Goal: Transaction & Acquisition: Book appointment/travel/reservation

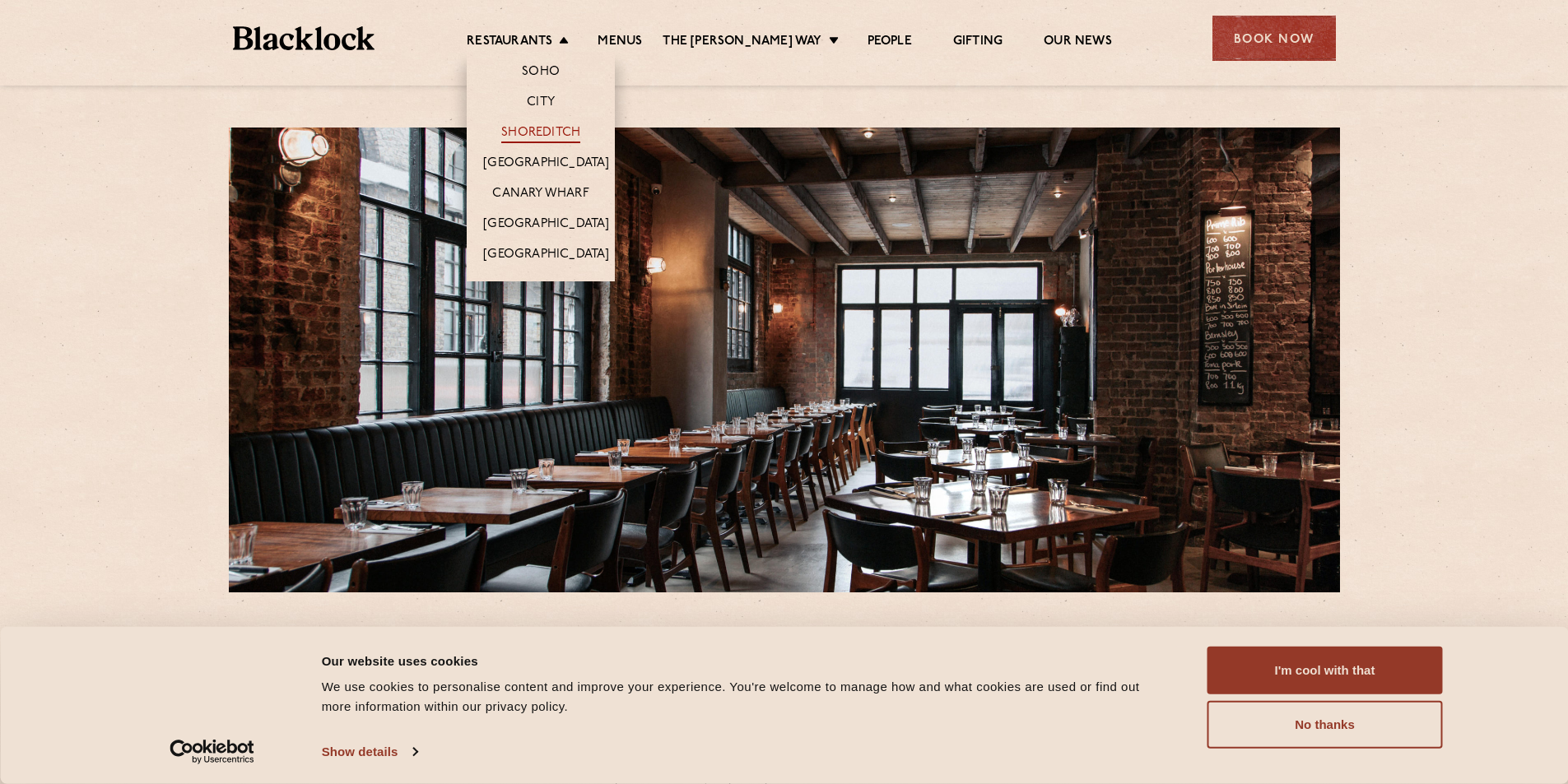
click at [551, 132] on link "Shoreditch" at bounding box center [541, 133] width 79 height 18
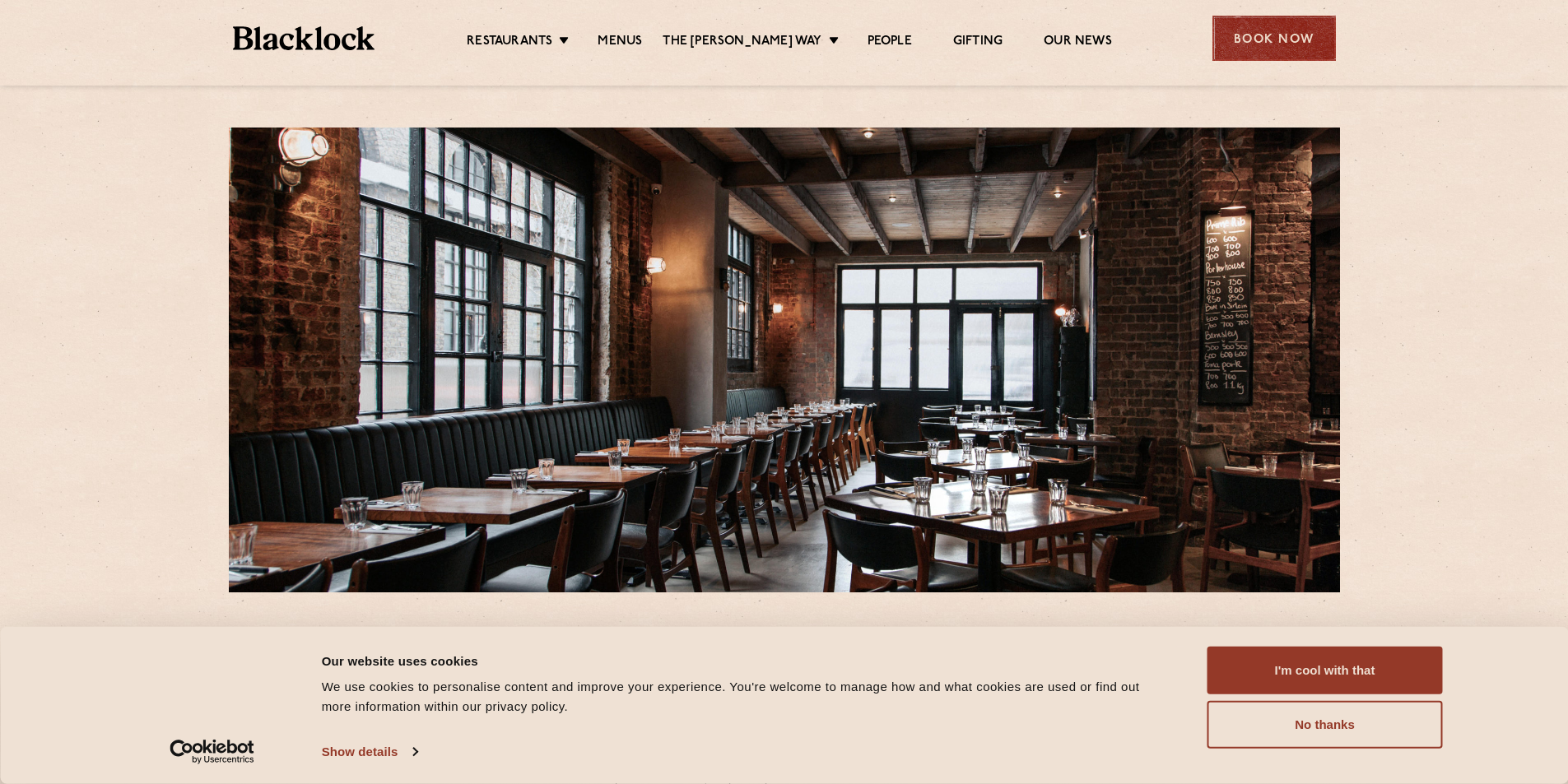
click at [1261, 30] on div "Book Now" at bounding box center [1275, 38] width 124 height 46
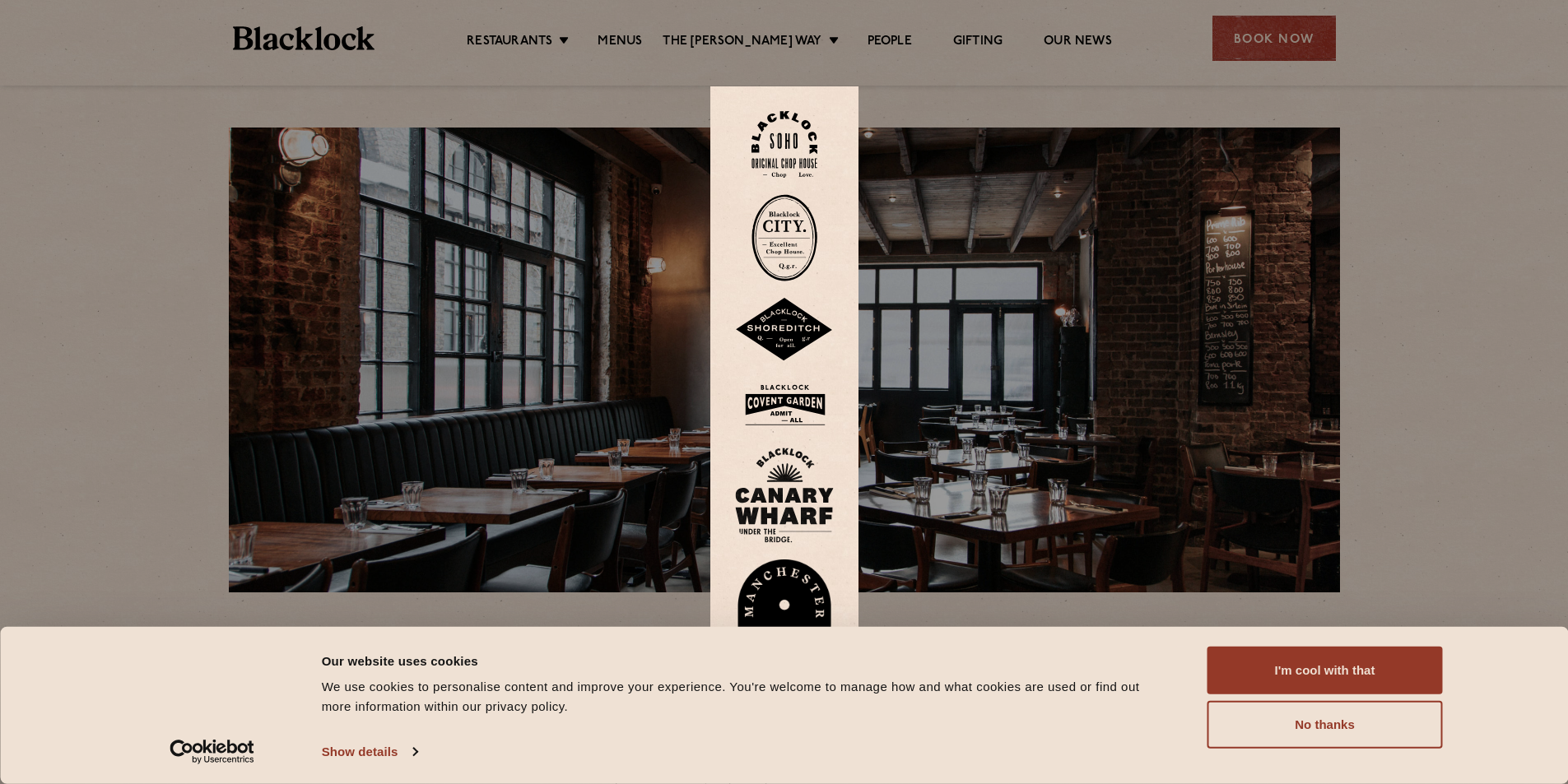
click at [799, 327] on img at bounding box center [784, 329] width 99 height 64
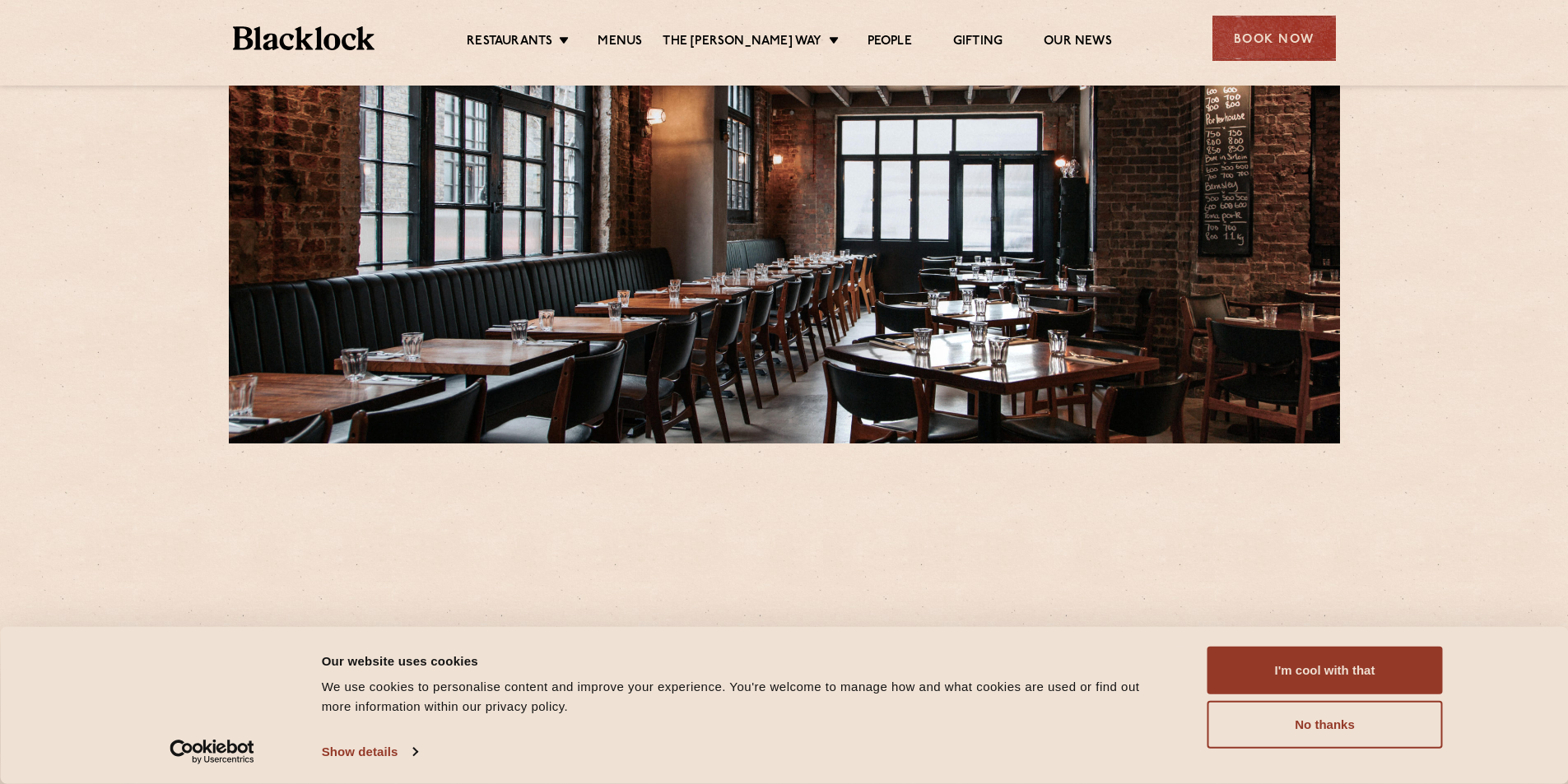
scroll to position [412, 0]
